Goal: Find specific page/section: Find specific page/section

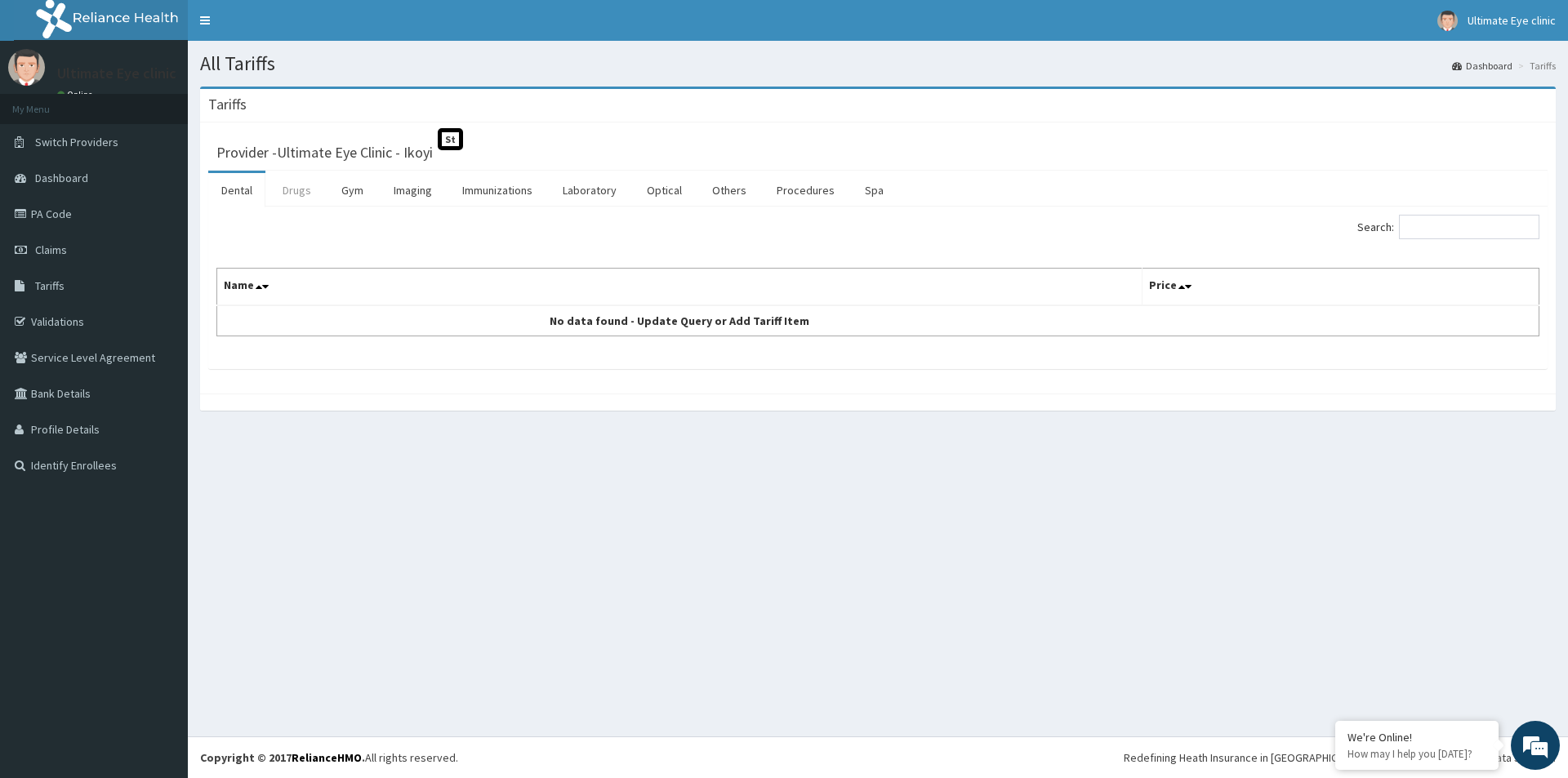
click at [308, 185] on link "Drugs" at bounding box center [296, 190] width 55 height 34
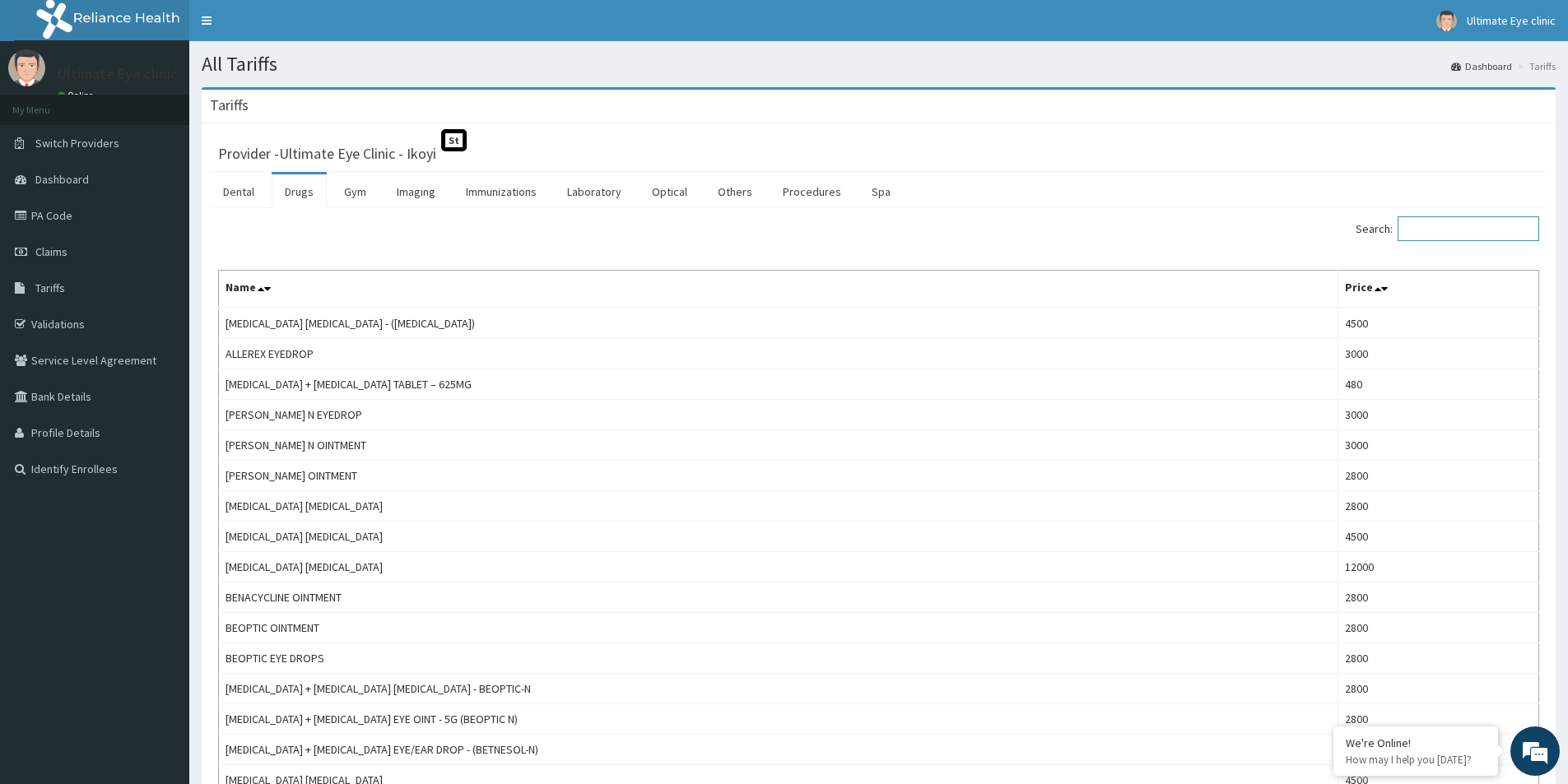
click at [1474, 231] on input "Search:" at bounding box center [1467, 228] width 141 height 25
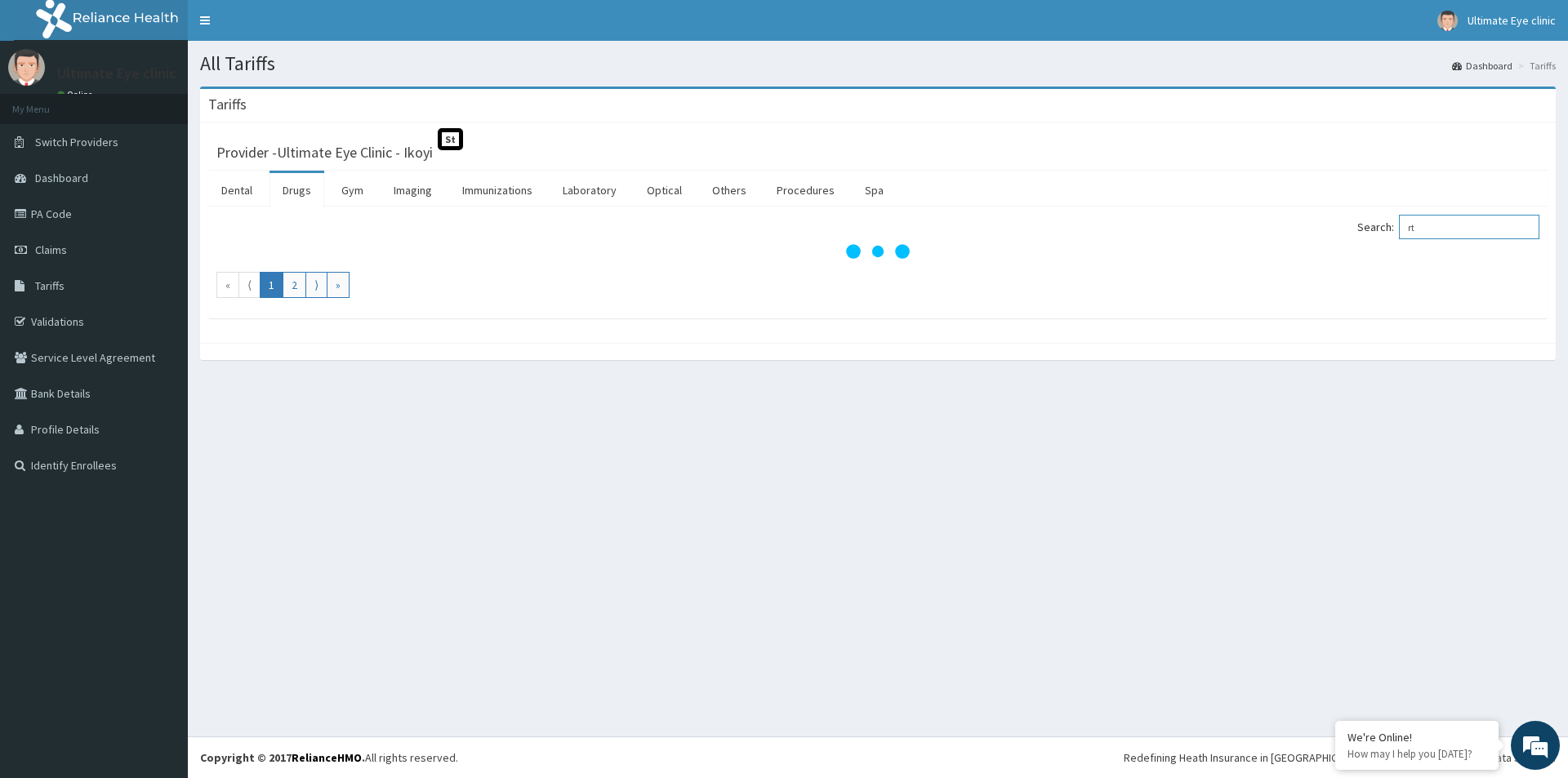
type input "r"
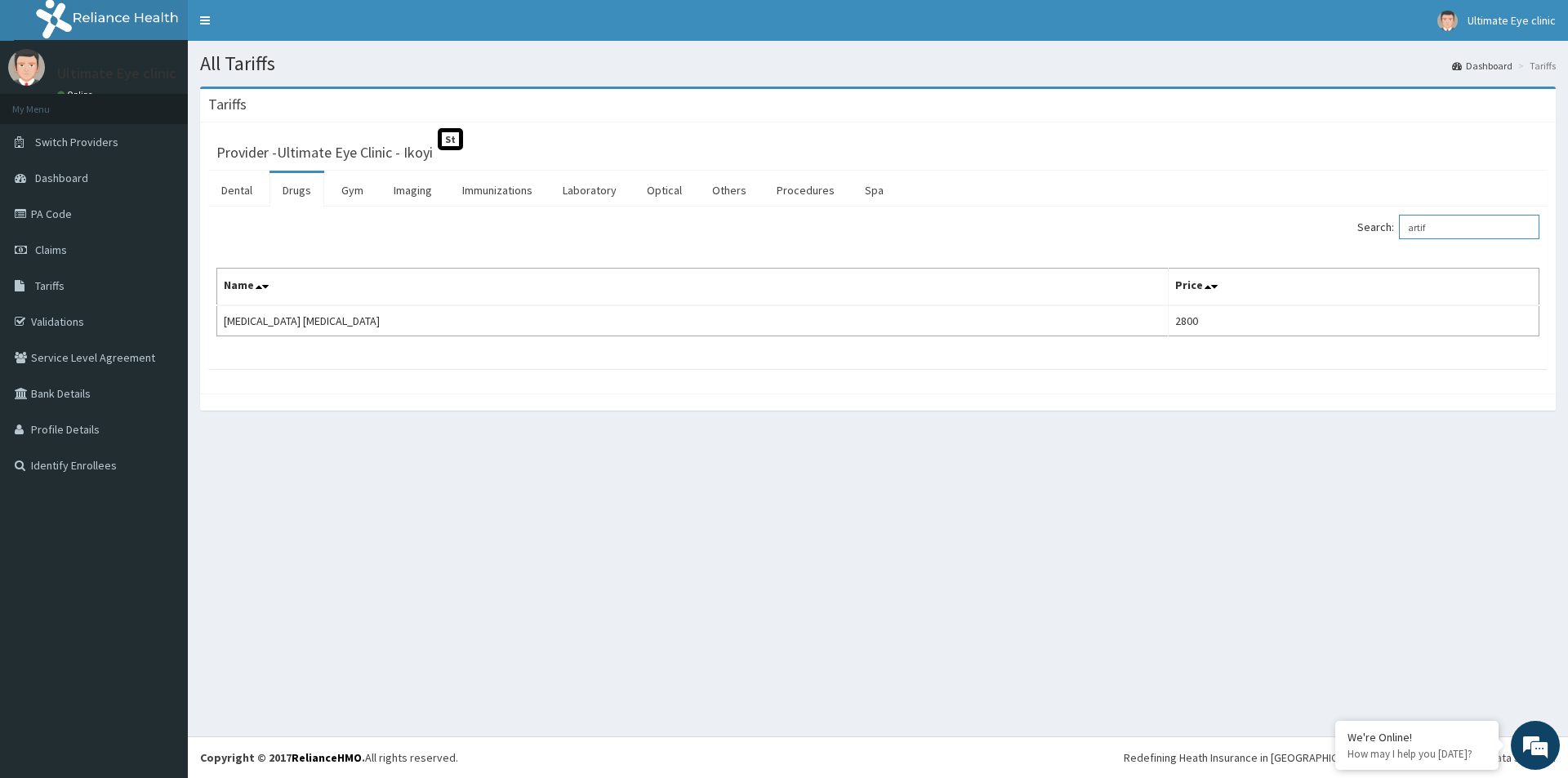
type input "artif"
